Goal: Obtain resource: Obtain resource

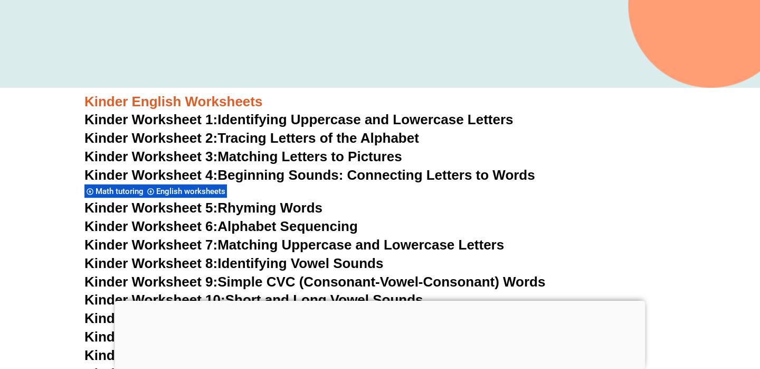
scroll to position [504, 0]
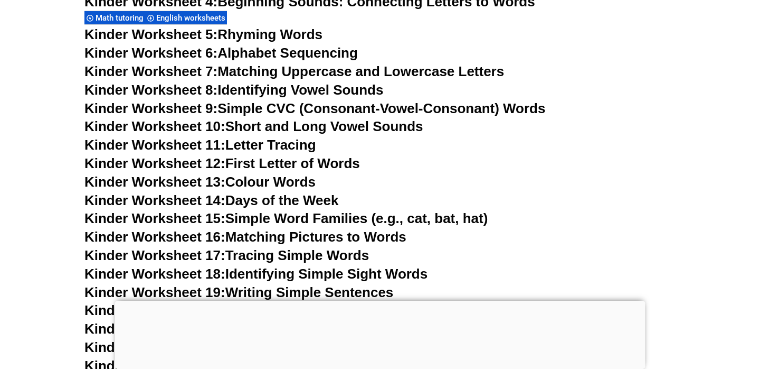
click at [291, 110] on link "Kinder Worksheet 9: Simple CVC (Consonant-Vowel-Consonant) Words" at bounding box center [314, 108] width 461 height 16
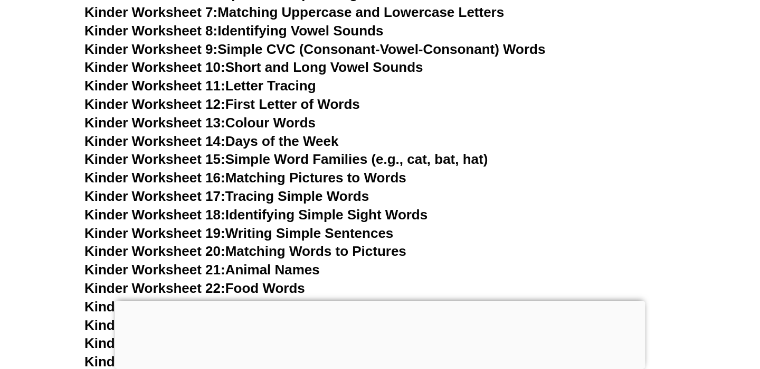
scroll to position [567, 0]
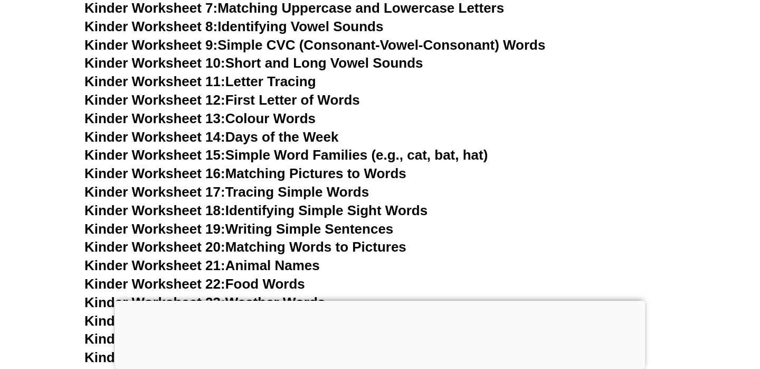
click at [303, 138] on link "Kinder Worksheet 14: Days of the Week" at bounding box center [211, 137] width 254 height 16
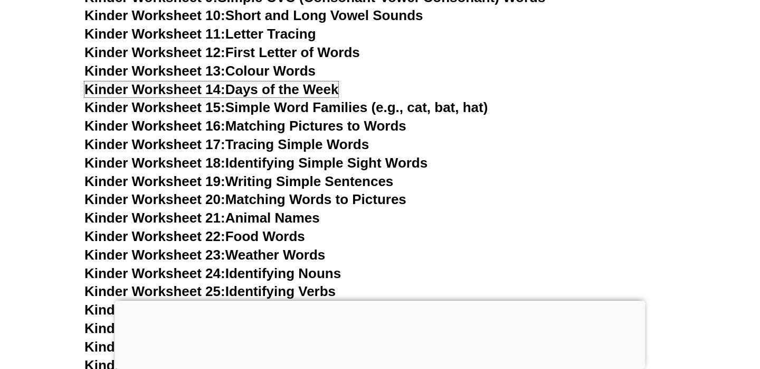
scroll to position [634, 0]
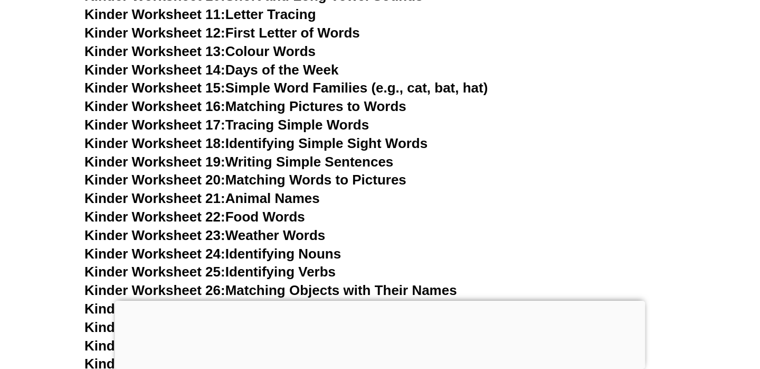
click at [380, 145] on link "Kinder Worksheet 18: Identifying Simple Sight Words" at bounding box center [255, 143] width 343 height 16
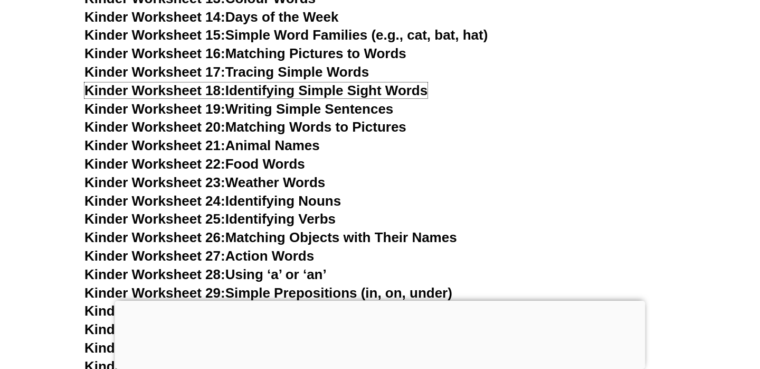
scroll to position [688, 0]
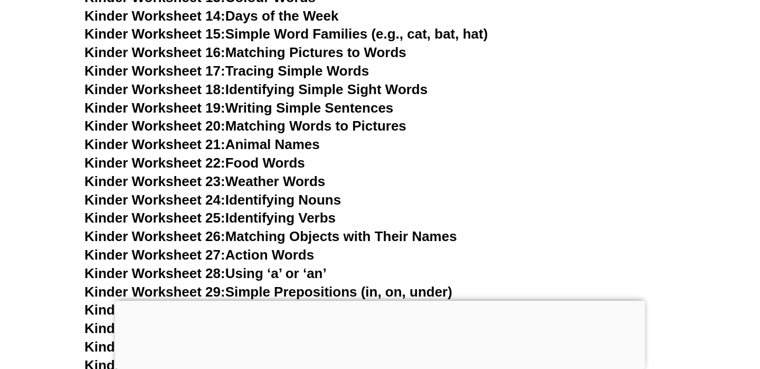
click at [311, 104] on link "Kinder Worksheet 19: Writing Simple Sentences" at bounding box center [238, 108] width 309 height 16
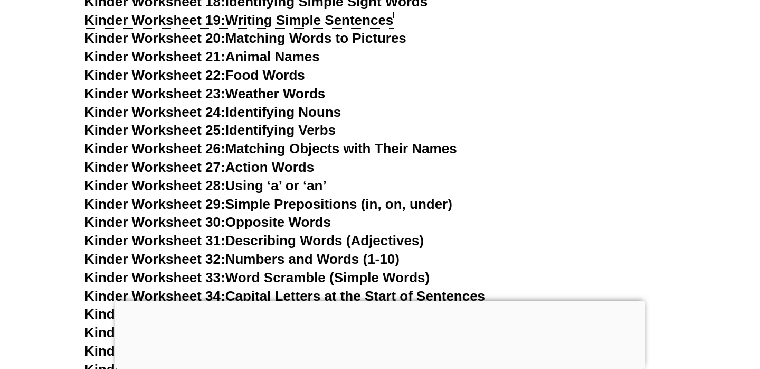
scroll to position [781, 0]
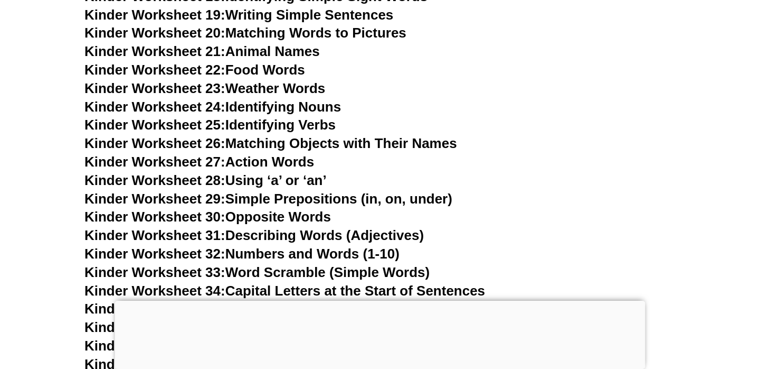
click at [300, 162] on link "Kinder Worksheet 27: Action Words" at bounding box center [199, 162] width 230 height 16
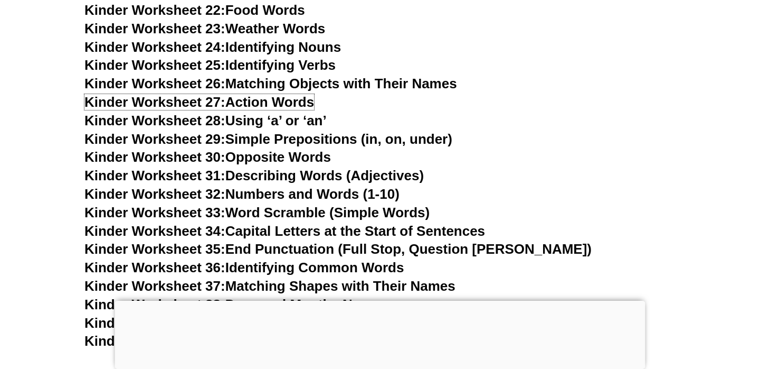
scroll to position [852, 0]
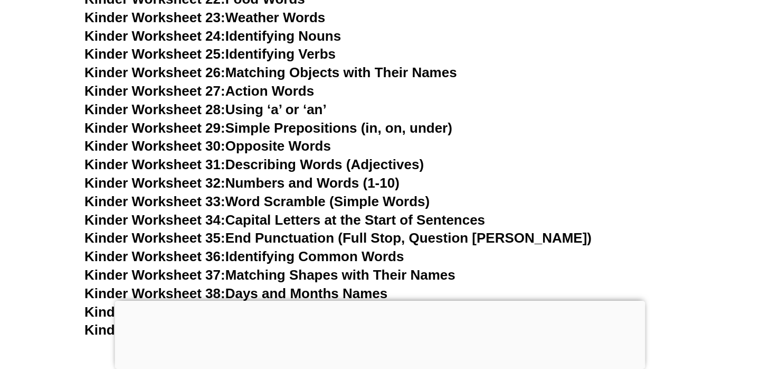
click at [332, 131] on link "Kinder Worksheet 29: Simple Prepositions (in, on, under)" at bounding box center [268, 128] width 368 height 16
click at [289, 151] on link "Kinder Worksheet 30: Opposite Words" at bounding box center [207, 146] width 247 height 16
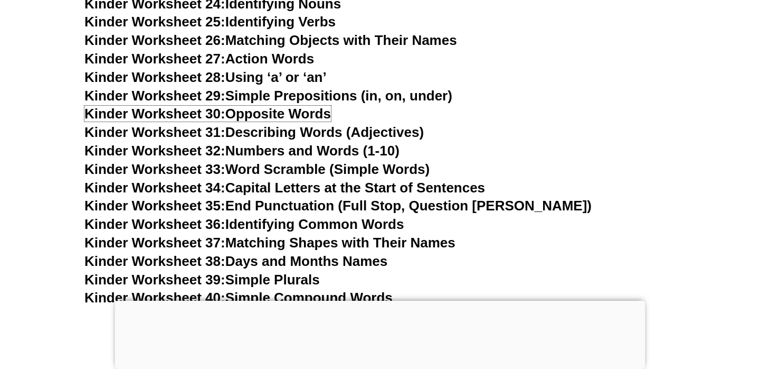
scroll to position [892, 0]
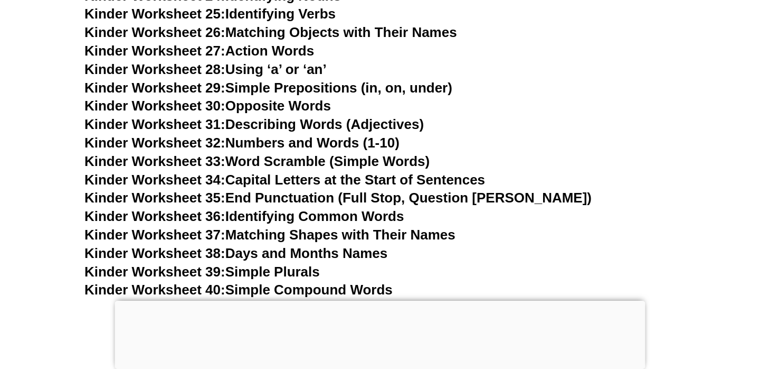
click at [354, 121] on link "Kinder Worksheet 31: Describing Words (Adjectives)" at bounding box center [253, 124] width 339 height 16
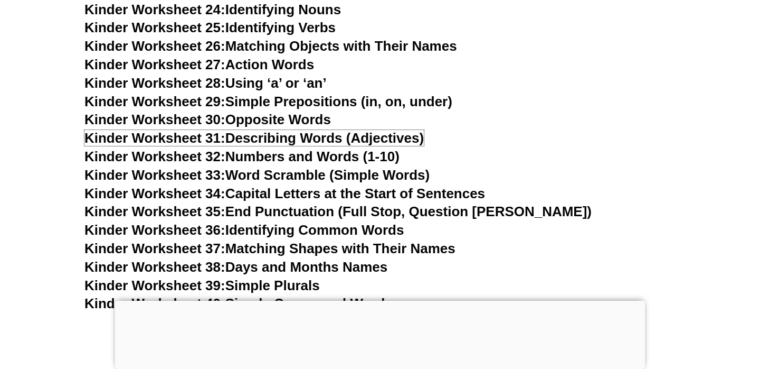
scroll to position [882, 0]
